Goal: Information Seeking & Learning: Understand process/instructions

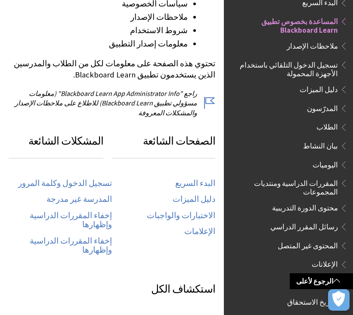
scroll to position [366, 0]
click at [81, 178] on link "تسجيل الدخول وكلمة المرور" at bounding box center [65, 183] width 94 height 10
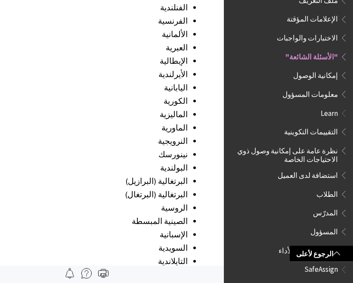
scroll to position [1174, 0]
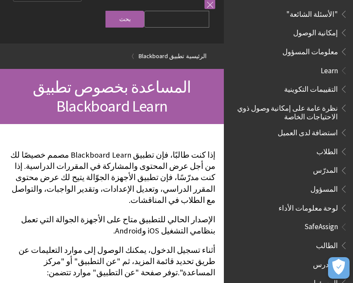
scroll to position [33, 0]
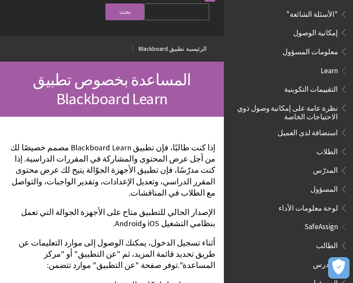
click at [316, 238] on span "الطالب" at bounding box center [290, 245] width 114 height 15
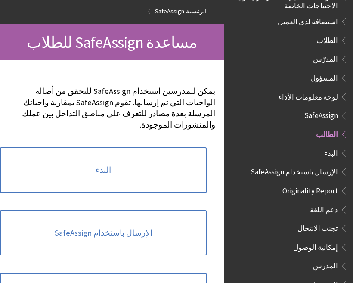
scroll to position [72, 0]
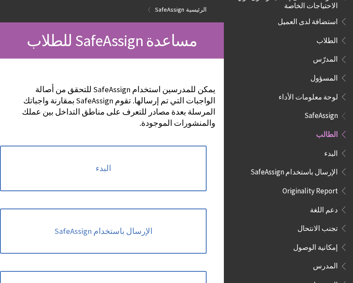
click at [187, 171] on link "البدء" at bounding box center [103, 168] width 206 height 46
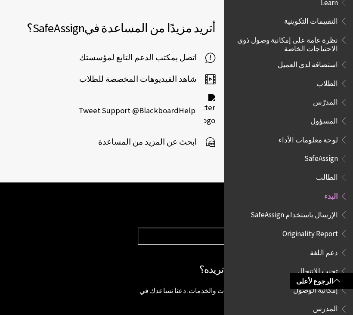
scroll to position [896, 0]
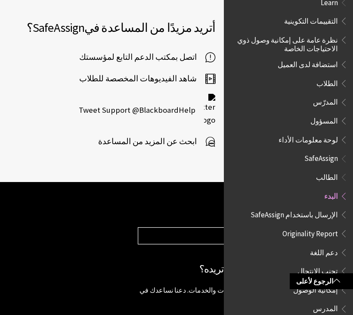
click at [304, 282] on span "إمكانية الوصول" at bounding box center [315, 289] width 45 height 12
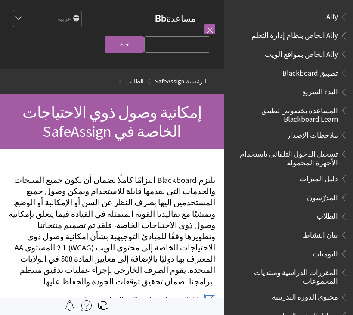
scroll to position [557, 0]
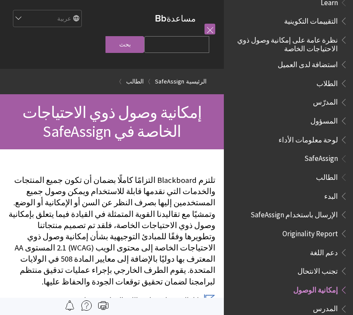
click at [332, 76] on span "الطلاب" at bounding box center [327, 82] width 22 height 12
